Goal: Obtain resource: Download file/media

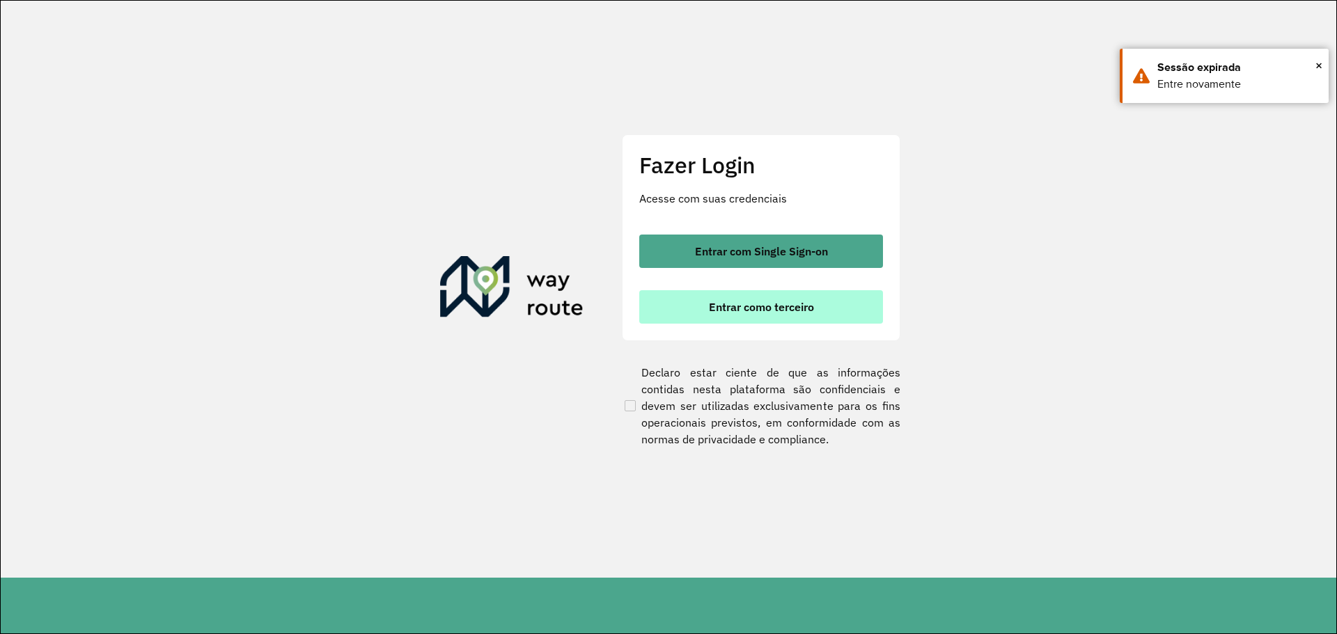
click at [738, 292] on button "Entrar como terceiro" at bounding box center [761, 306] width 244 height 33
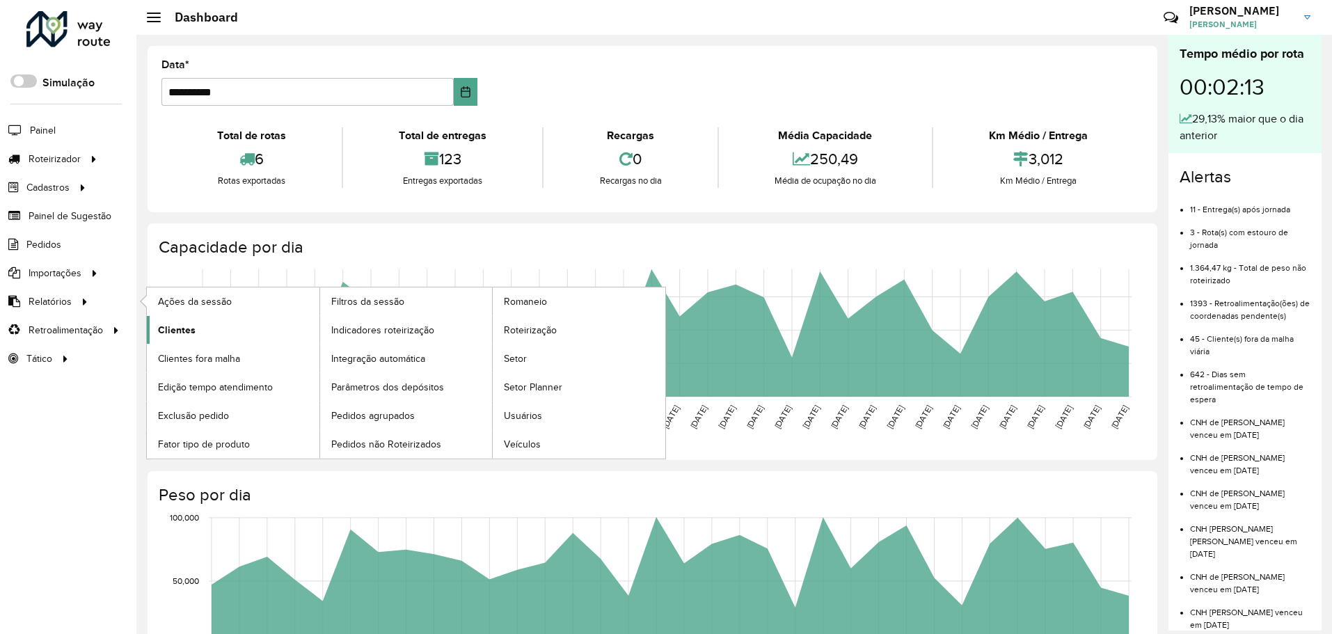
click at [214, 327] on link "Clientes" at bounding box center [233, 330] width 173 height 28
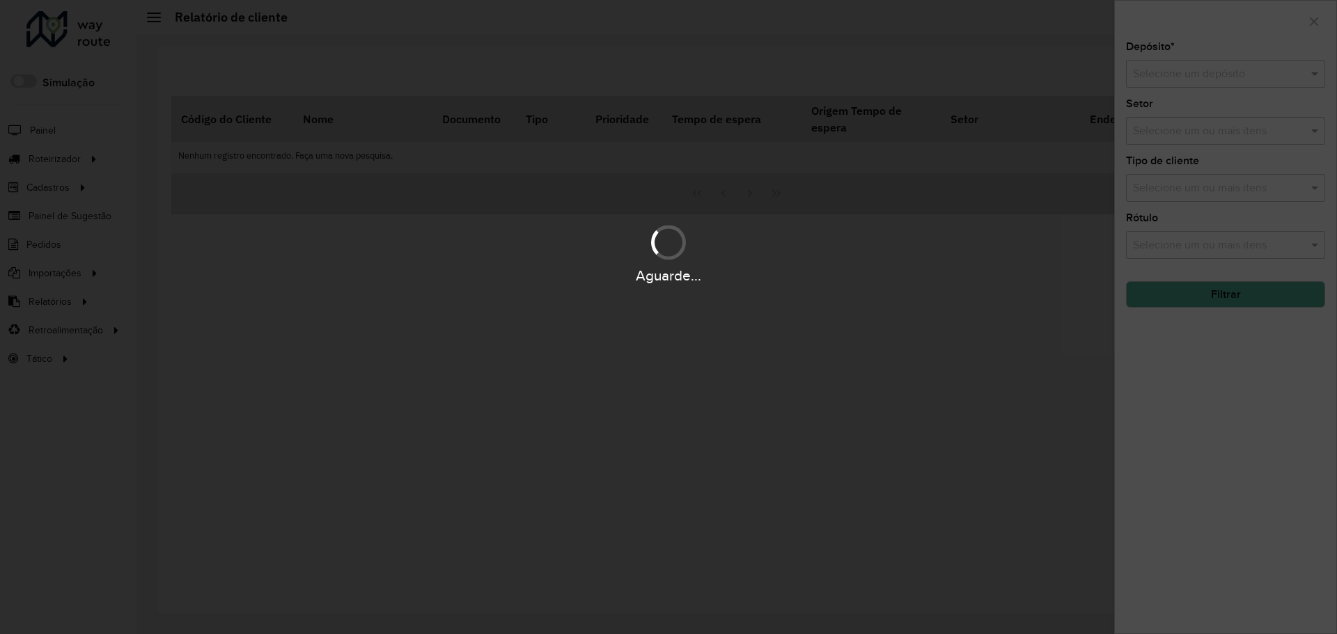
click at [1192, 70] on hb-app "Aguarde... Pop-up bloqueado! Seu navegador bloqueou automáticamente a abertura …" at bounding box center [668, 317] width 1337 height 634
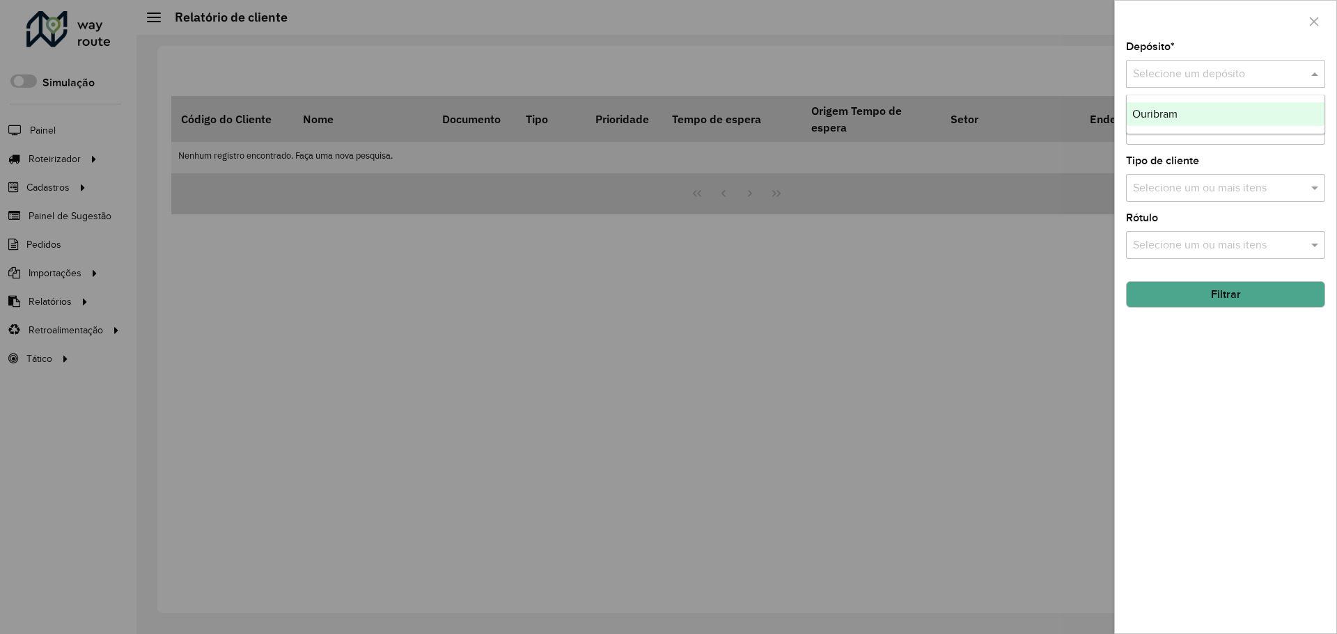
drag, startPoint x: 1192, startPoint y: 70, endPoint x: 1183, endPoint y: 78, distance: 12.4
click at [1188, 76] on input "text" at bounding box center [1211, 74] width 157 height 17
click at [1192, 119] on div "Ouribram" at bounding box center [1225, 114] width 198 height 24
click at [1202, 300] on button "Filtrar" at bounding box center [1225, 294] width 199 height 26
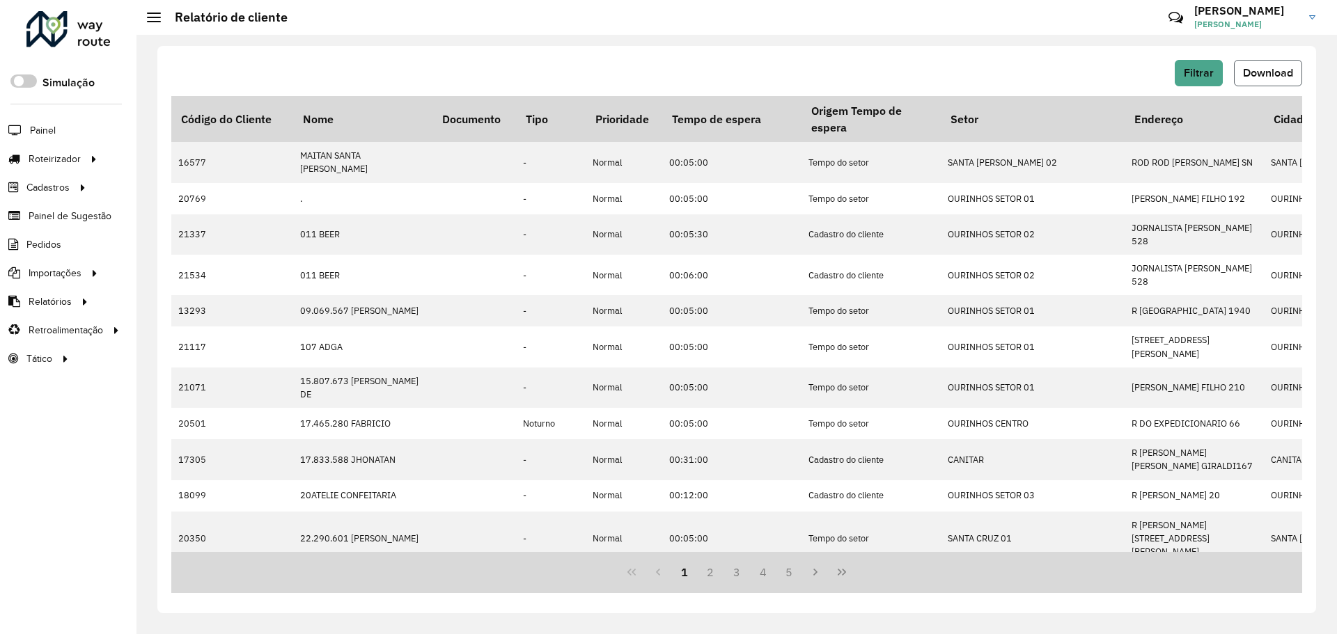
click at [1262, 70] on span "Download" at bounding box center [1268, 73] width 50 height 12
click at [33, 247] on span "Pedidos" at bounding box center [44, 244] width 36 height 15
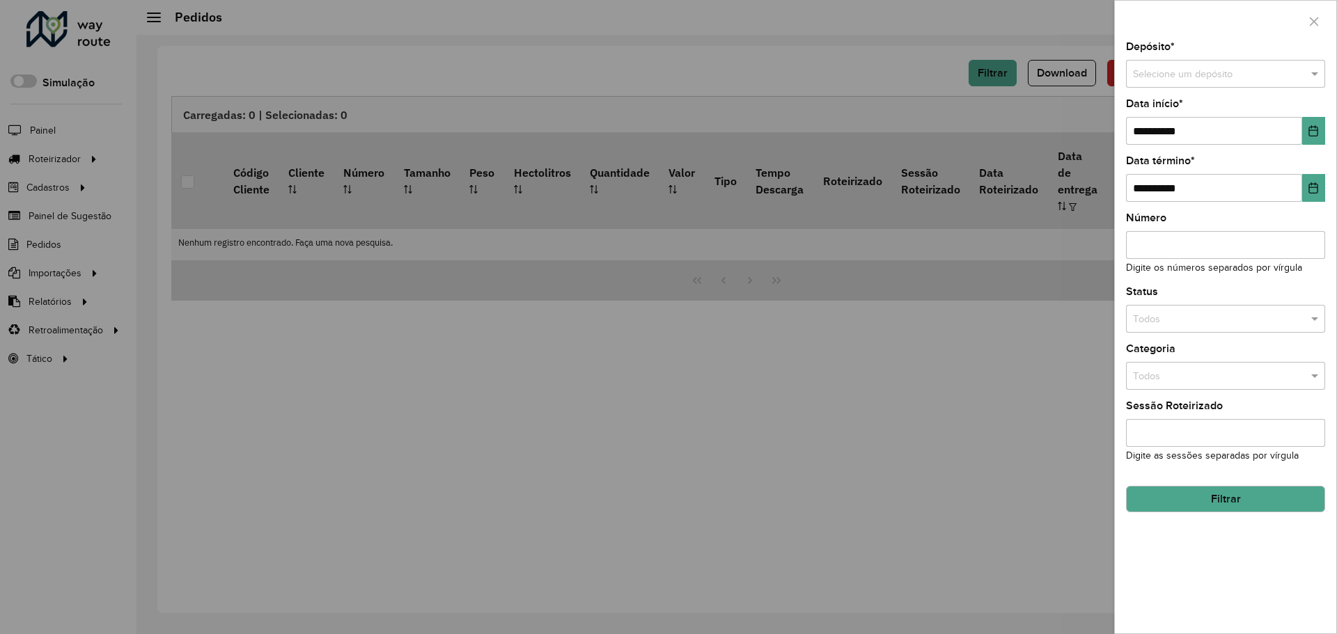
click at [1141, 77] on input "text" at bounding box center [1211, 74] width 157 height 15
click at [1160, 111] on span "Ouribram" at bounding box center [1153, 112] width 42 height 11
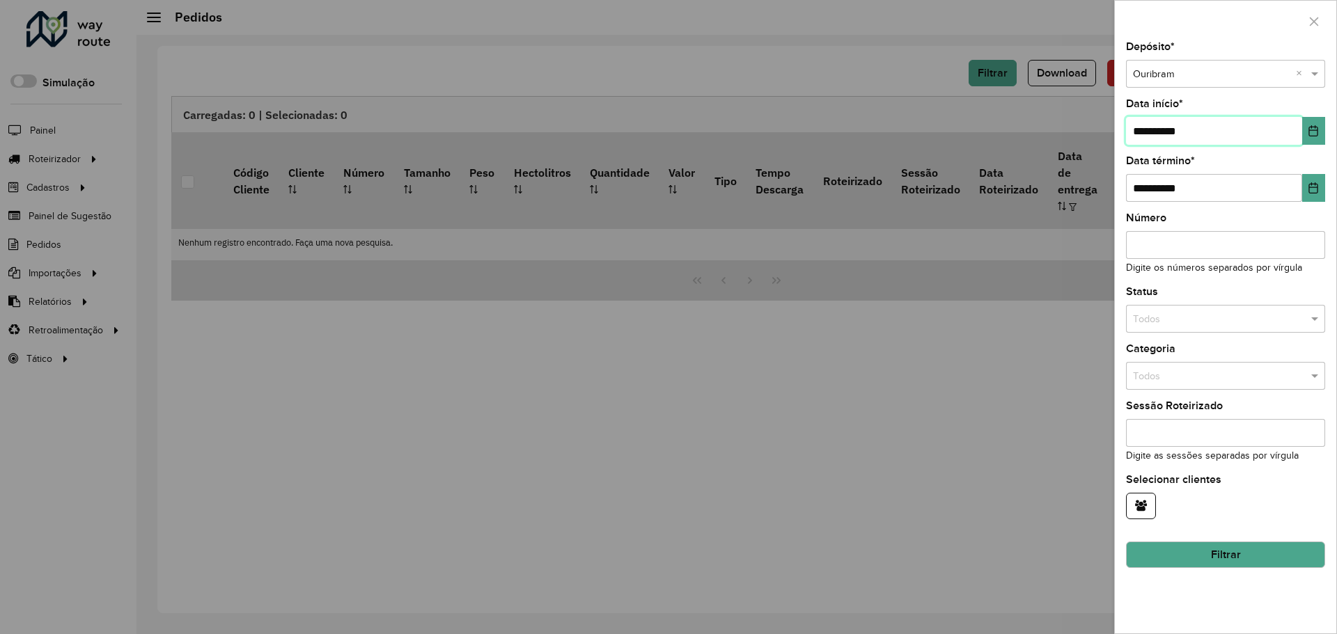
drag, startPoint x: 1226, startPoint y: 140, endPoint x: 1120, endPoint y: 140, distance: 105.8
click at [1120, 140] on div "**********" at bounding box center [1224, 338] width 221 height 592
type input "**********"
click at [1263, 548] on button "Filtrar" at bounding box center [1225, 555] width 199 height 26
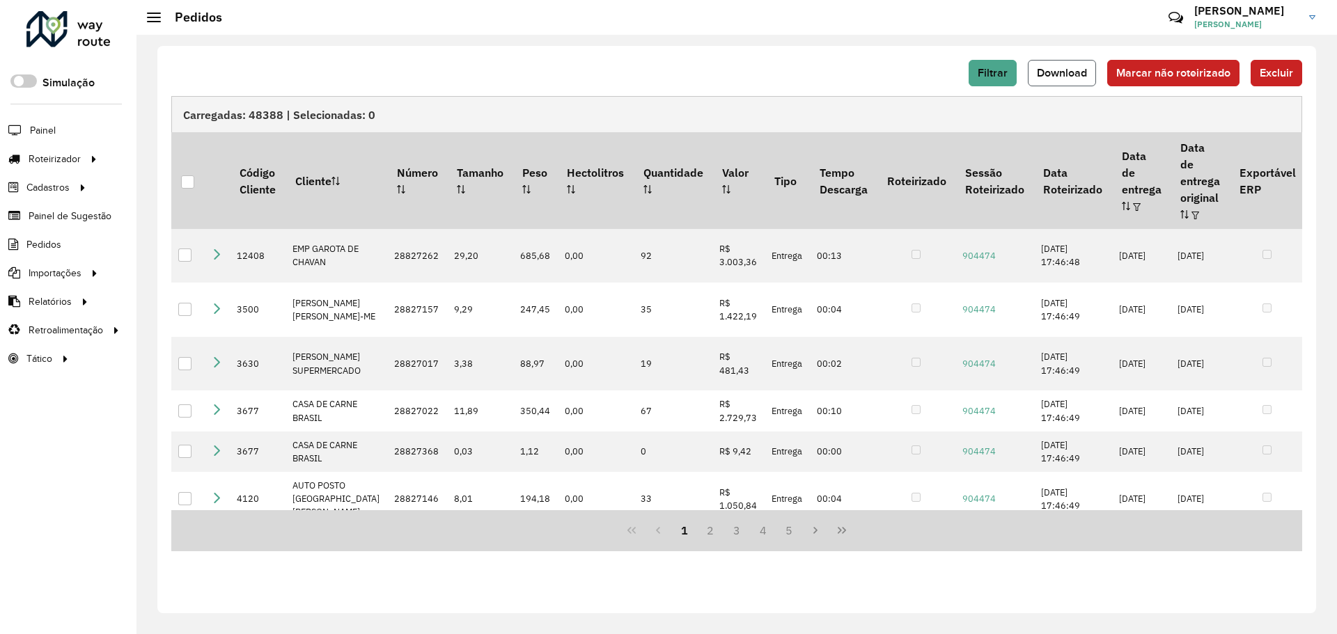
click at [1064, 80] on button "Download" at bounding box center [1061, 73] width 68 height 26
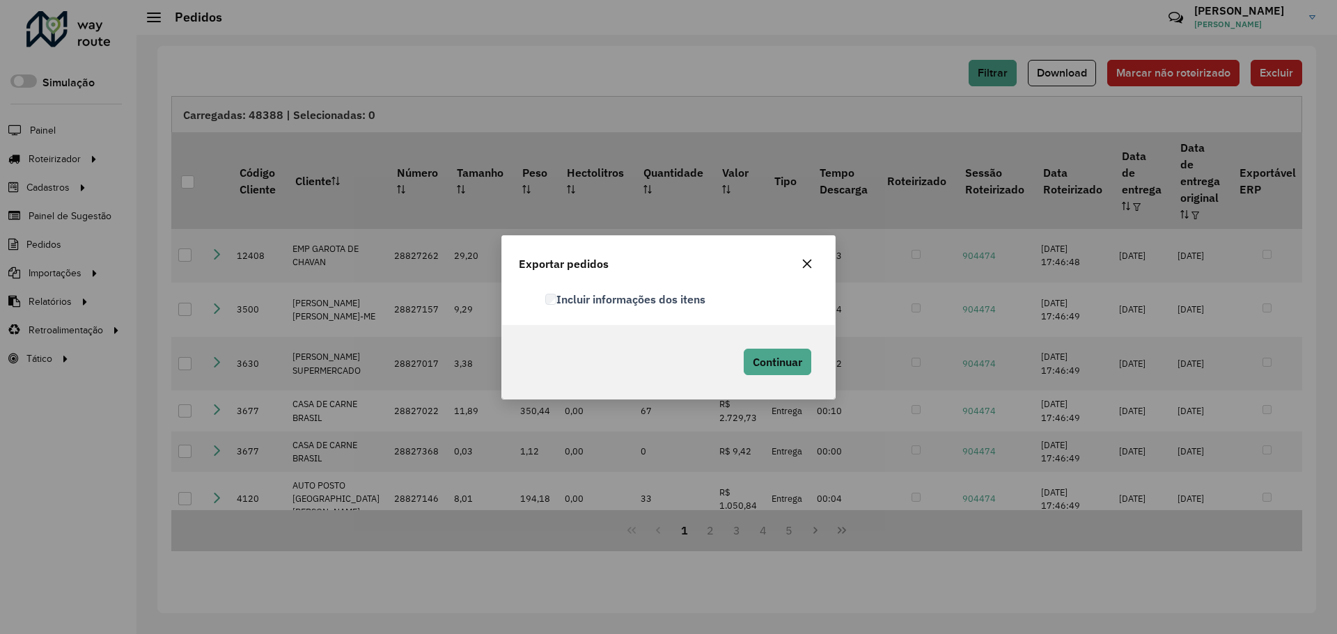
drag, startPoint x: 640, startPoint y: 293, endPoint x: 661, endPoint y: 306, distance: 23.8
click at [643, 293] on label "Incluir informações dos itens" at bounding box center [625, 299] width 160 height 17
click at [777, 355] on span "Continuar" at bounding box center [776, 362] width 49 height 14
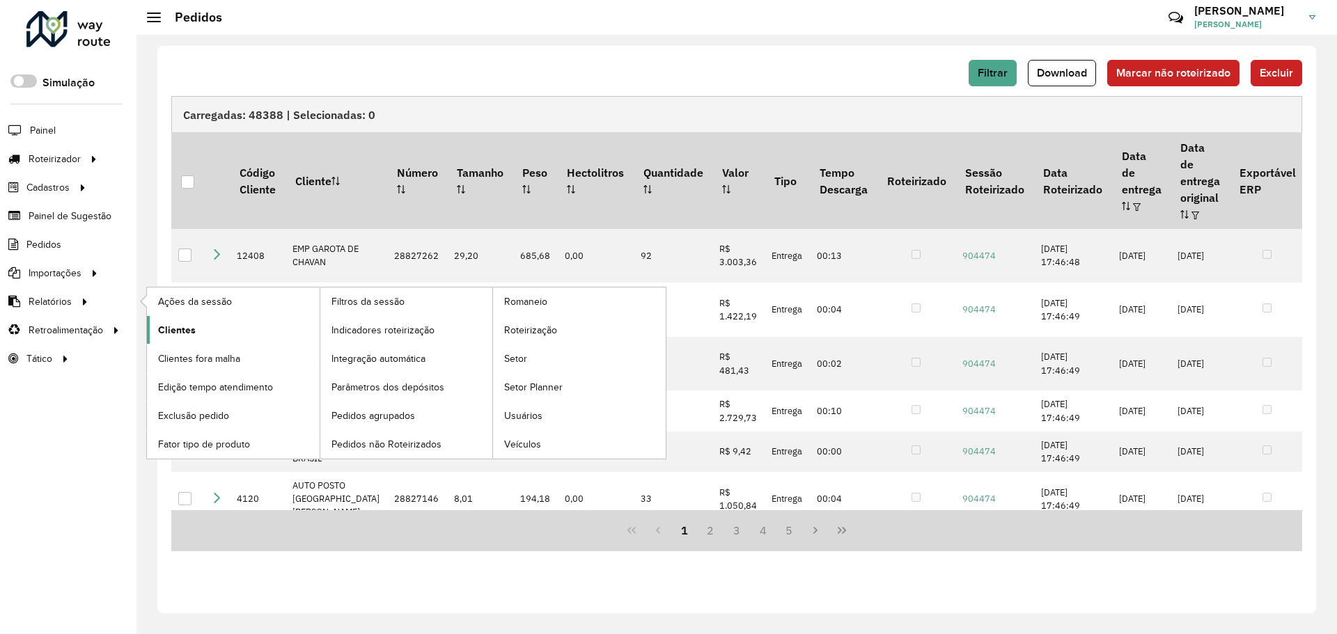
click at [188, 340] on link "Clientes" at bounding box center [233, 330] width 173 height 28
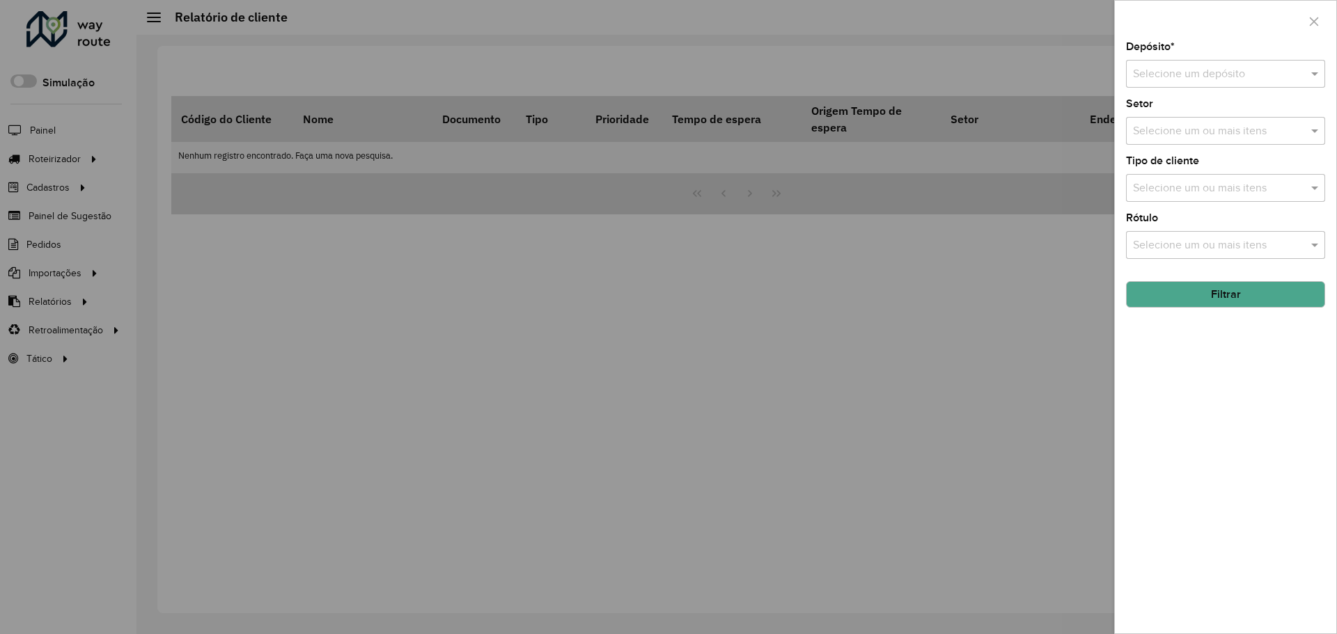
click at [1147, 77] on input "text" at bounding box center [1211, 74] width 157 height 17
click at [1172, 100] on ng-dropdown-panel "Ouribram" at bounding box center [1225, 115] width 199 height 40
click at [1177, 109] on span "Ouribram" at bounding box center [1154, 114] width 45 height 12
click at [1197, 294] on button "Filtrar" at bounding box center [1225, 294] width 199 height 26
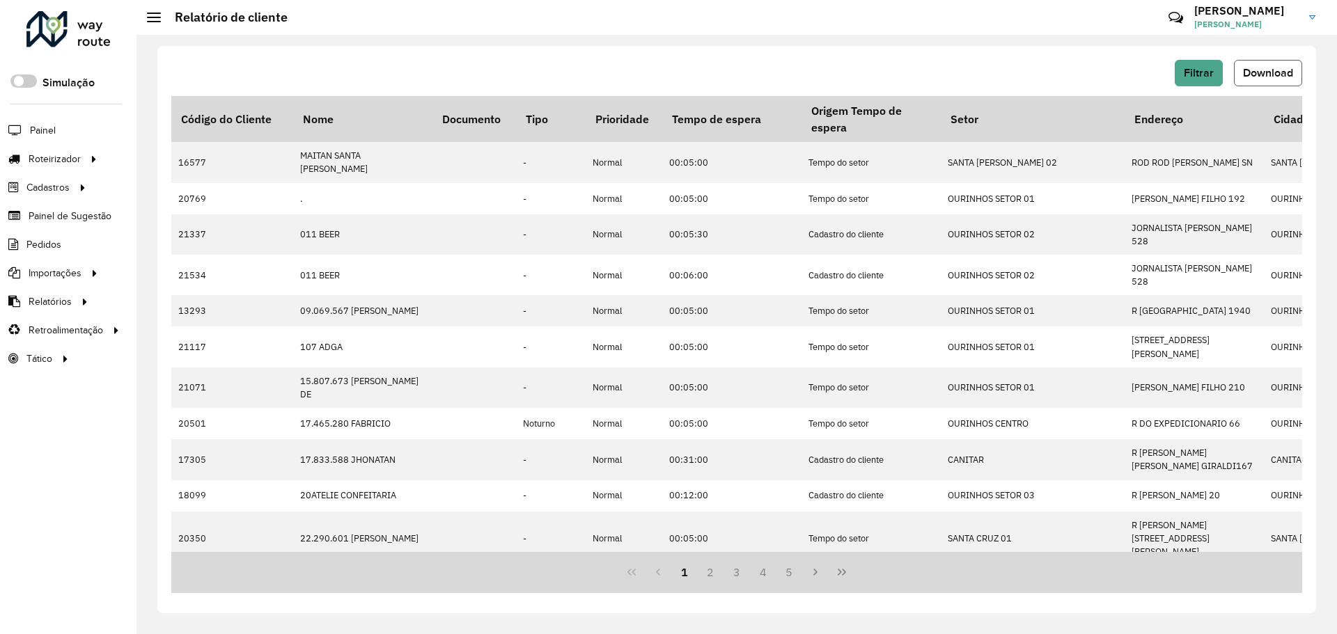
click at [1277, 77] on span "Download" at bounding box center [1268, 73] width 50 height 12
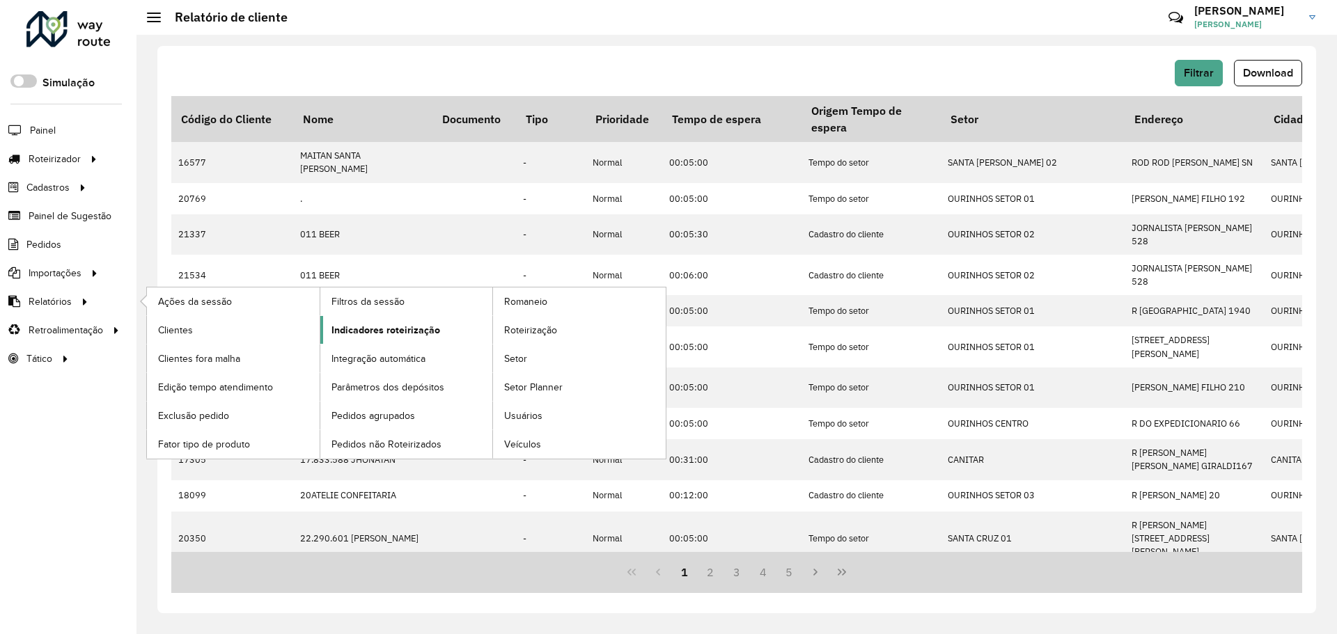
click at [368, 333] on span "Indicadores roteirização" at bounding box center [385, 330] width 109 height 15
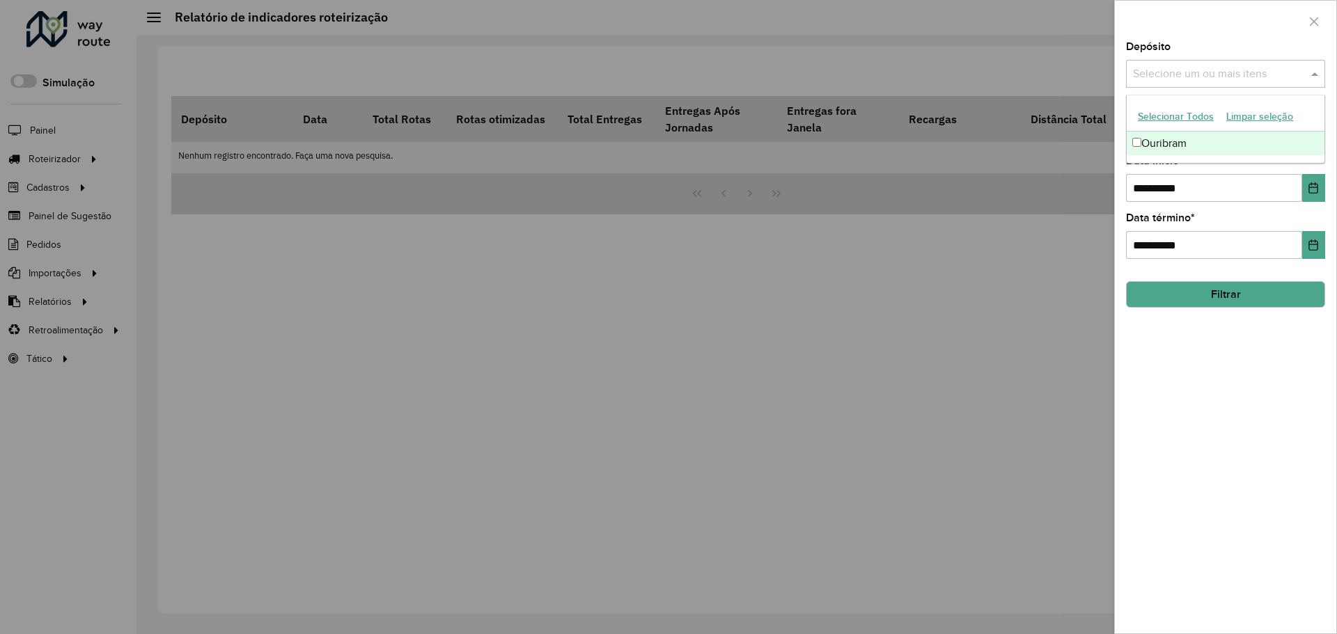
click at [1200, 66] on input "text" at bounding box center [1218, 74] width 178 height 17
click at [1172, 139] on div "Ouribram" at bounding box center [1225, 144] width 198 height 24
drag, startPoint x: 1220, startPoint y: 188, endPoint x: 1126, endPoint y: 200, distance: 94.0
click at [1126, 200] on input "**********" at bounding box center [1214, 188] width 176 height 28
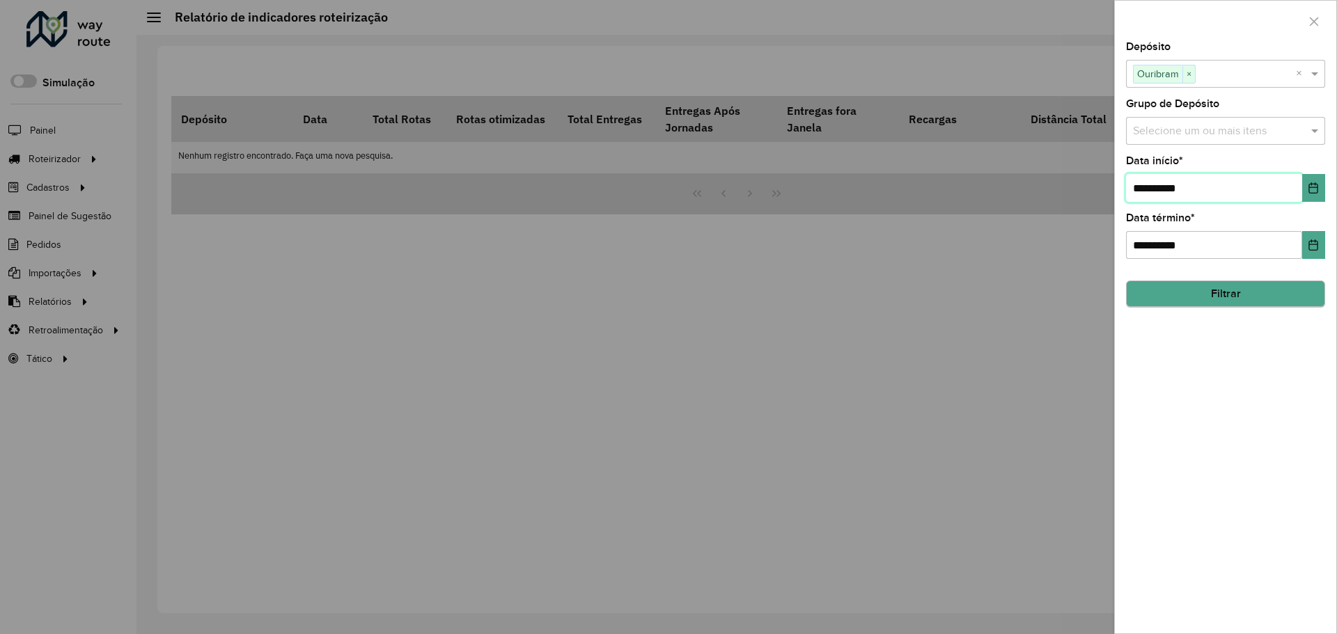
type input "**********"
click at [1284, 301] on button "Filtrar" at bounding box center [1225, 294] width 199 height 26
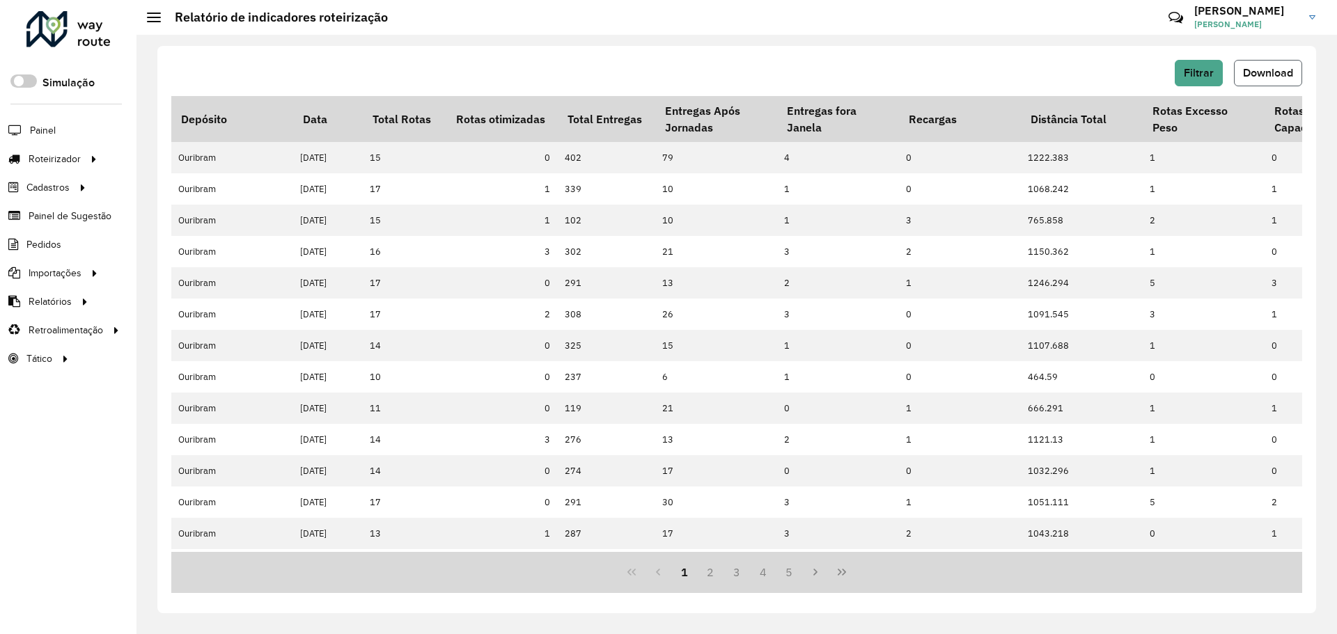
click at [1280, 62] on button "Download" at bounding box center [1268, 73] width 68 height 26
click at [1190, 68] on span "Filtrar" at bounding box center [1198, 73] width 30 height 12
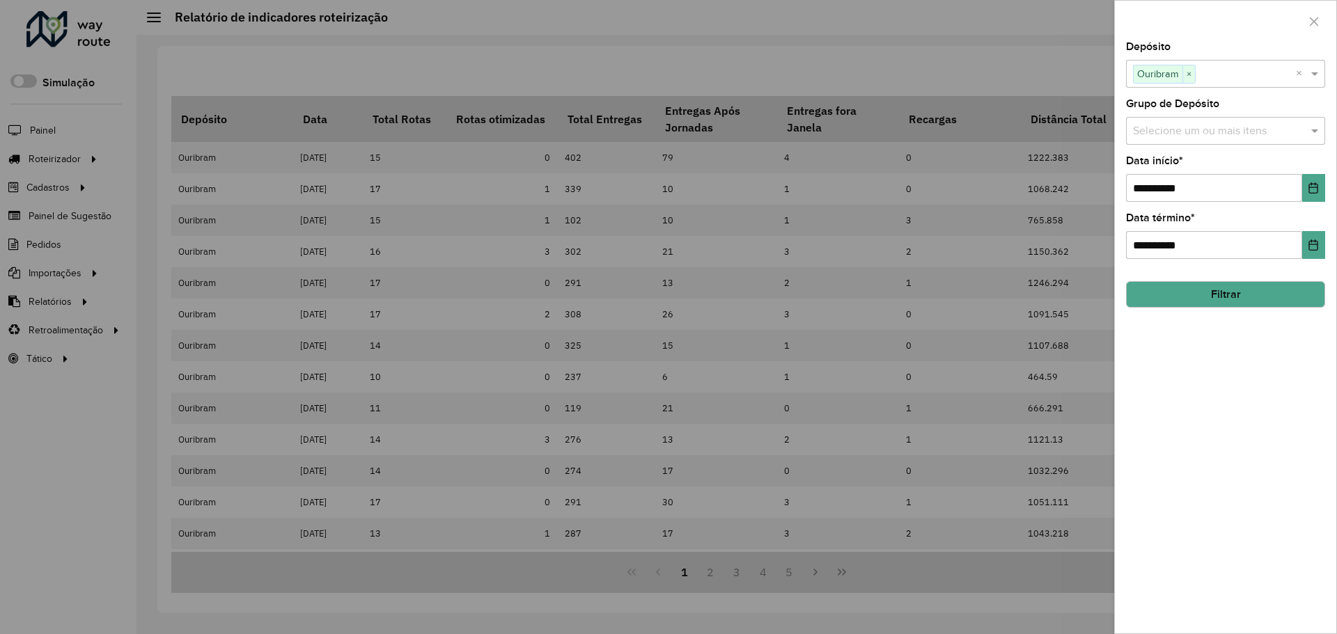
click at [1202, 291] on button "Filtrar" at bounding box center [1225, 294] width 199 height 26
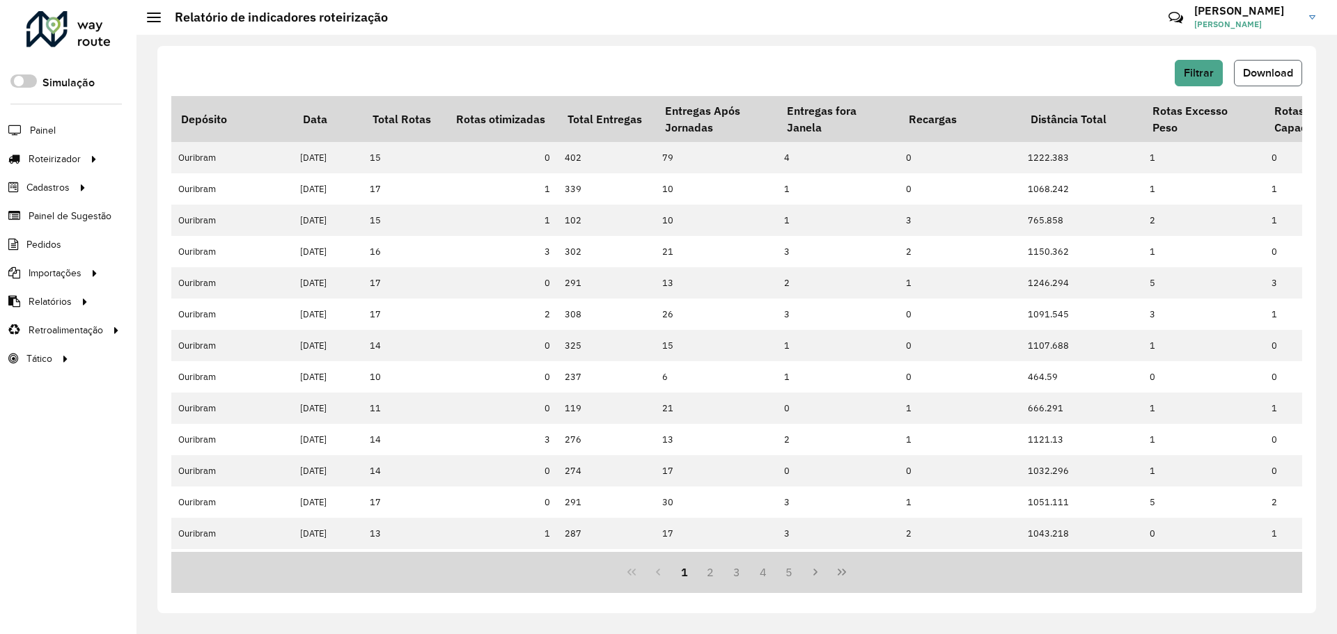
click at [1286, 79] on button "Download" at bounding box center [1268, 73] width 68 height 26
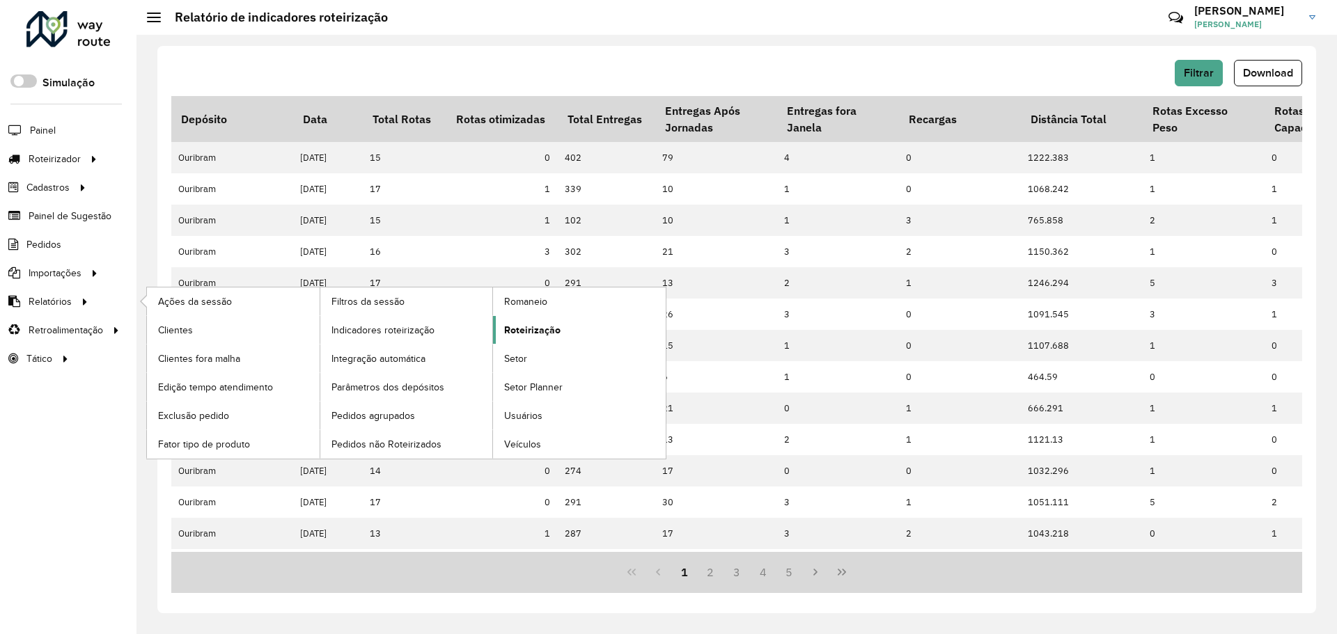
click at [575, 333] on link "Roteirização" at bounding box center [579, 330] width 173 height 28
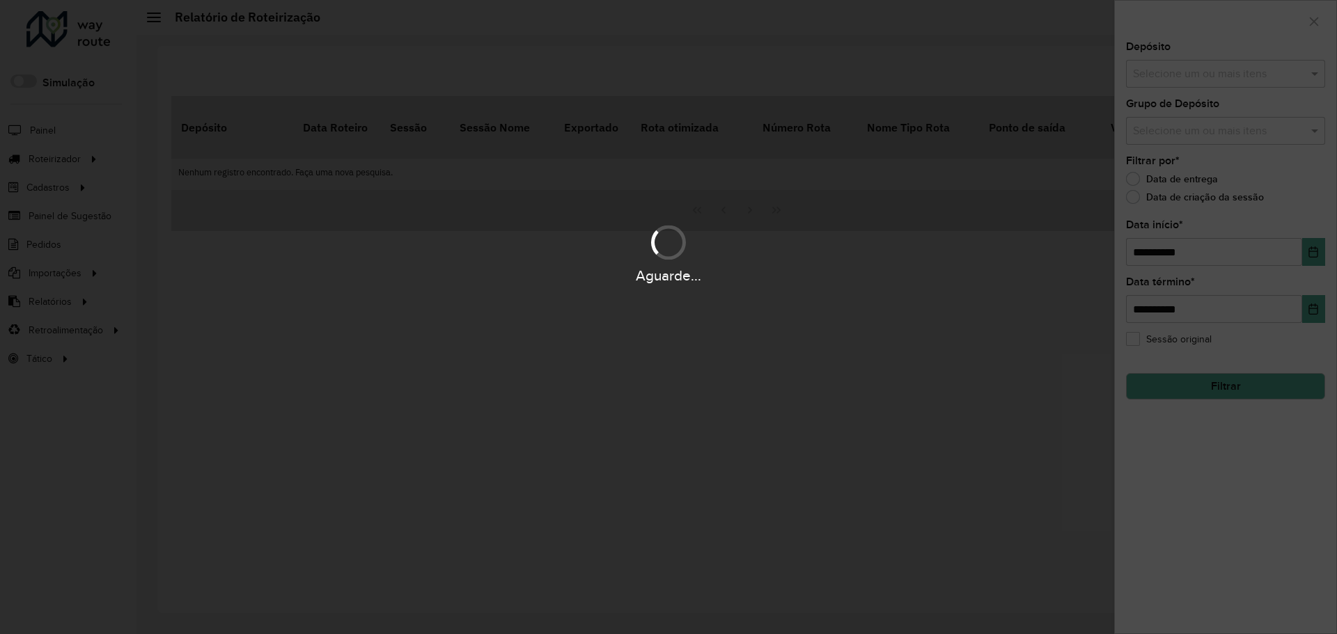
click at [1146, 65] on hb-app "Aguarde... Pop-up bloqueado! Seu navegador bloqueou automáticamente a abertura …" at bounding box center [668, 317] width 1337 height 634
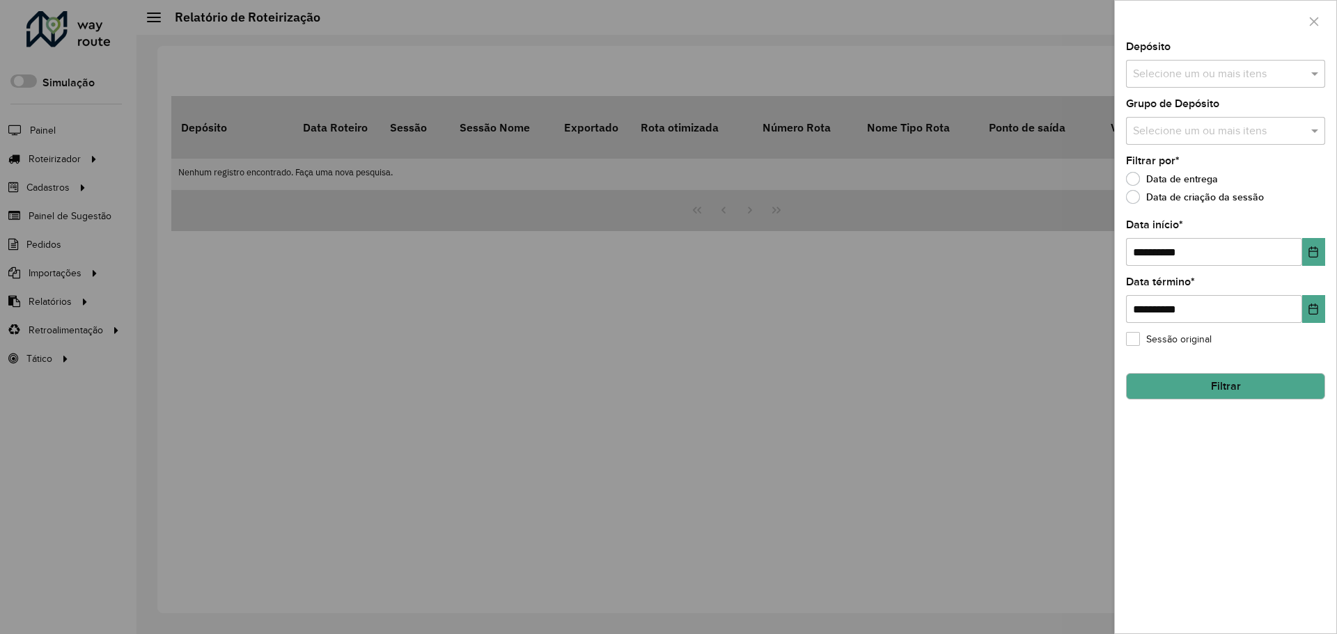
click at [1146, 66] on input "text" at bounding box center [1218, 74] width 178 height 17
click at [1165, 138] on div "Ouribram" at bounding box center [1225, 144] width 198 height 24
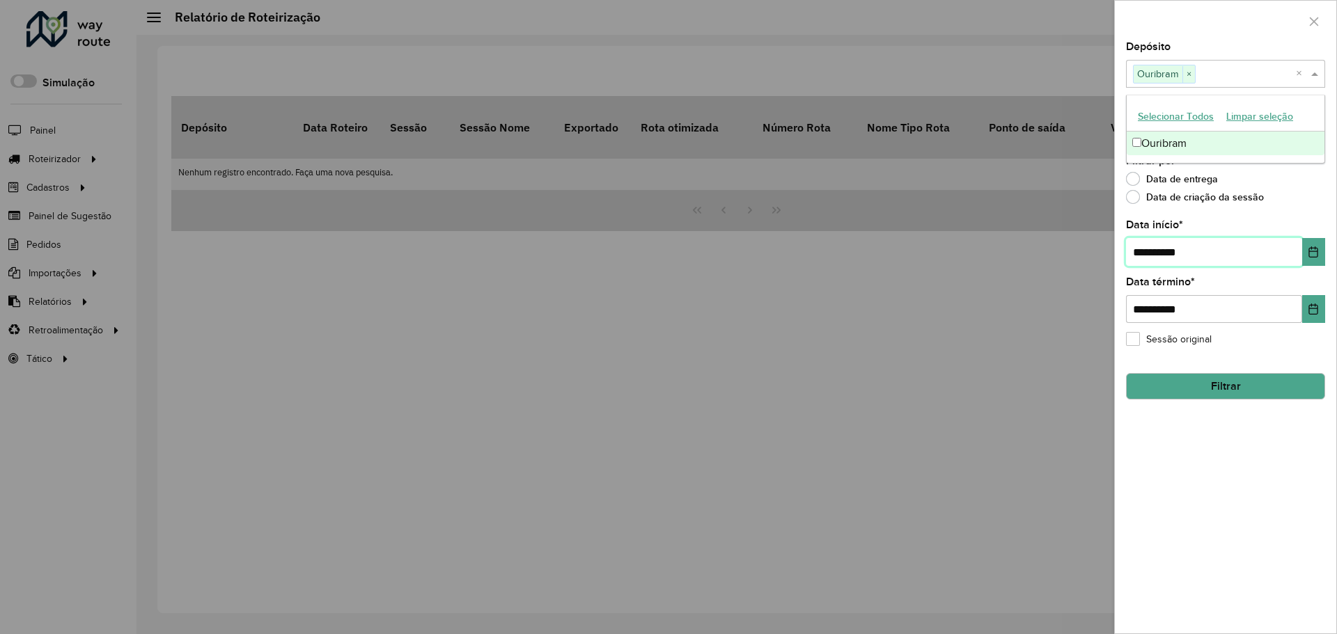
drag, startPoint x: 1208, startPoint y: 247, endPoint x: 1032, endPoint y: 251, distance: 176.8
click at [1032, 251] on body "Aguarde... Pop-up bloqueado! Seu navegador bloqueou automáticamente a abertura …" at bounding box center [668, 317] width 1337 height 634
type input "**********"
click at [1232, 380] on button "Filtrar" at bounding box center [1225, 386] width 199 height 26
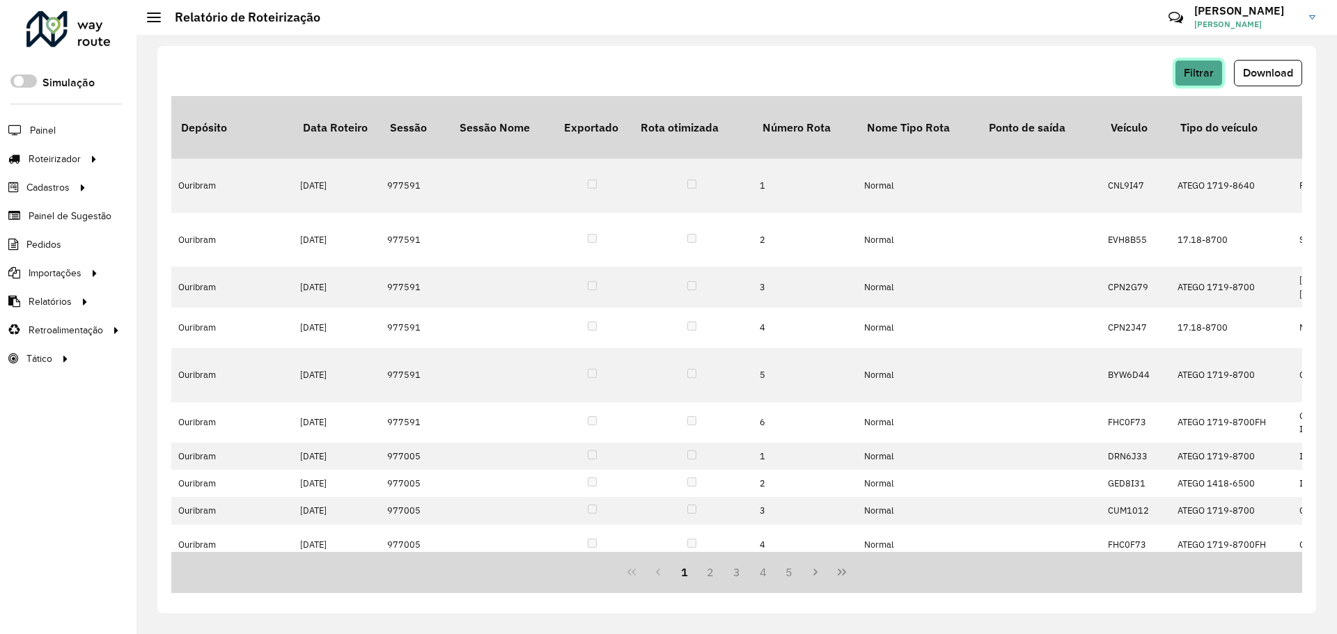
click at [1214, 68] on button "Filtrar" at bounding box center [1198, 73] width 48 height 26
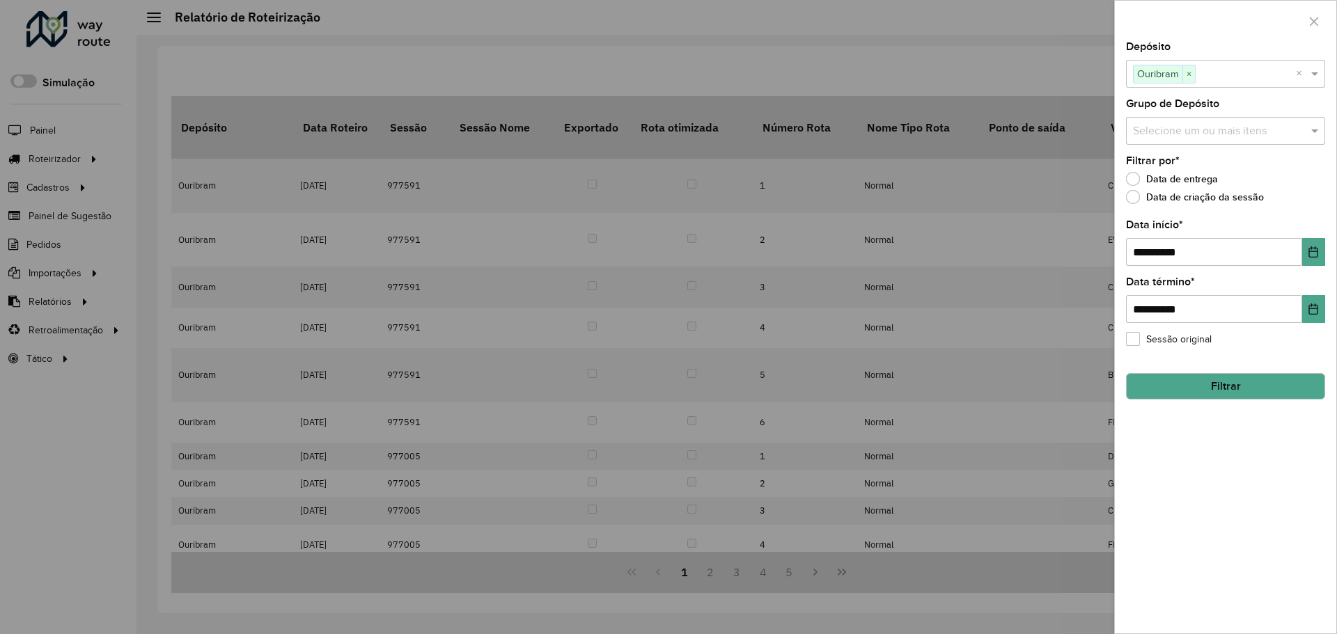
click at [1206, 383] on button "Filtrar" at bounding box center [1225, 386] width 199 height 26
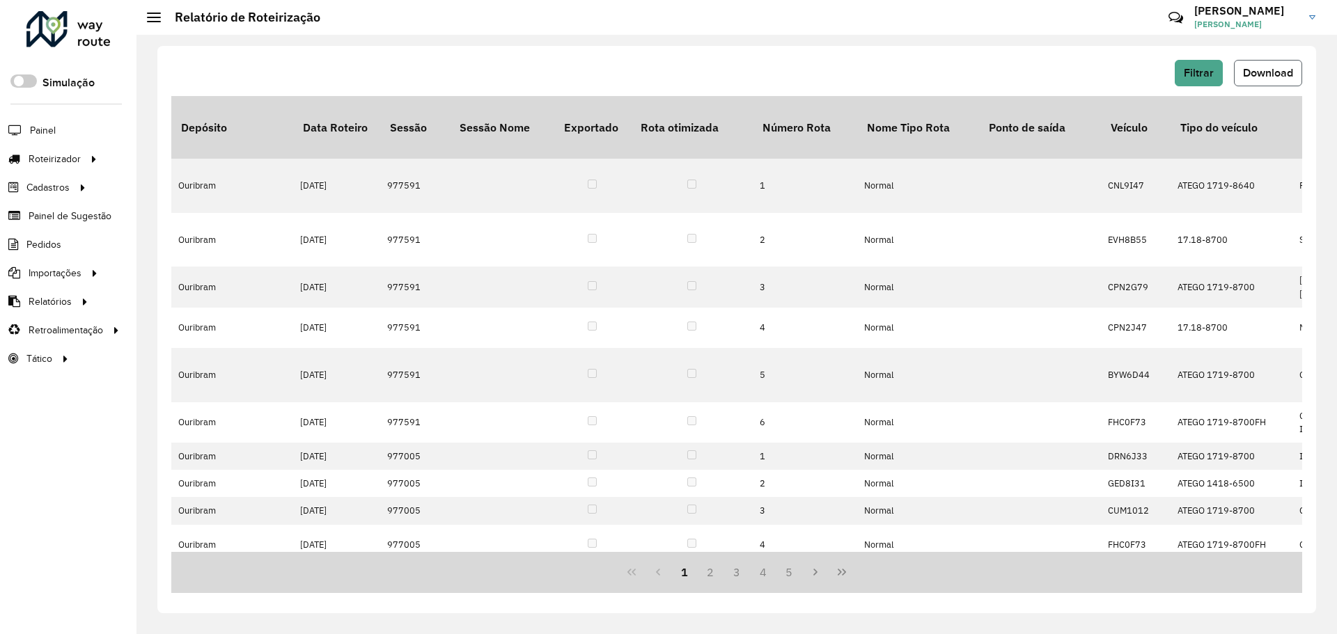
click at [1254, 74] on span "Download" at bounding box center [1268, 73] width 50 height 12
